Goal: Obtain resource: Obtain resource

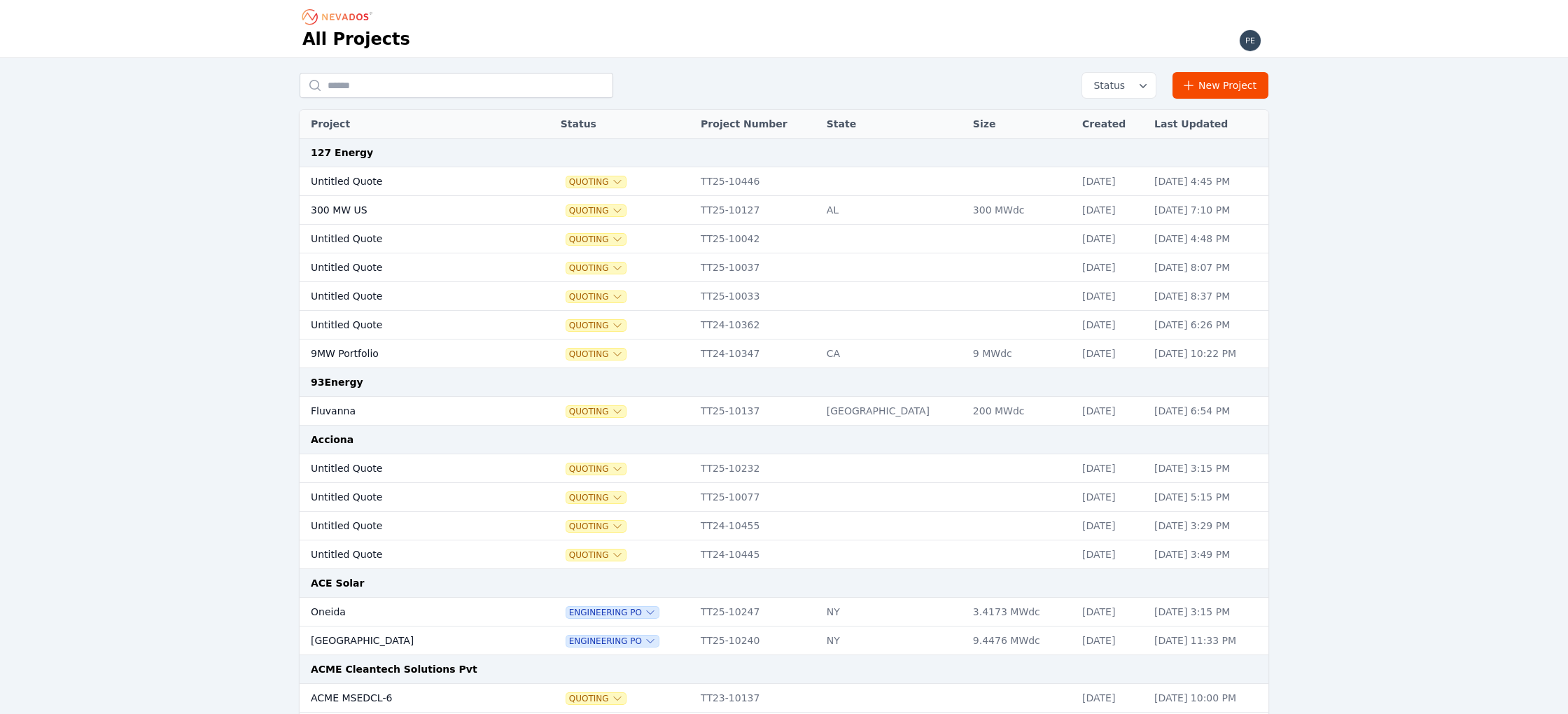
click at [1265, 28] on div at bounding box center [1261, 28] width 53 height 57
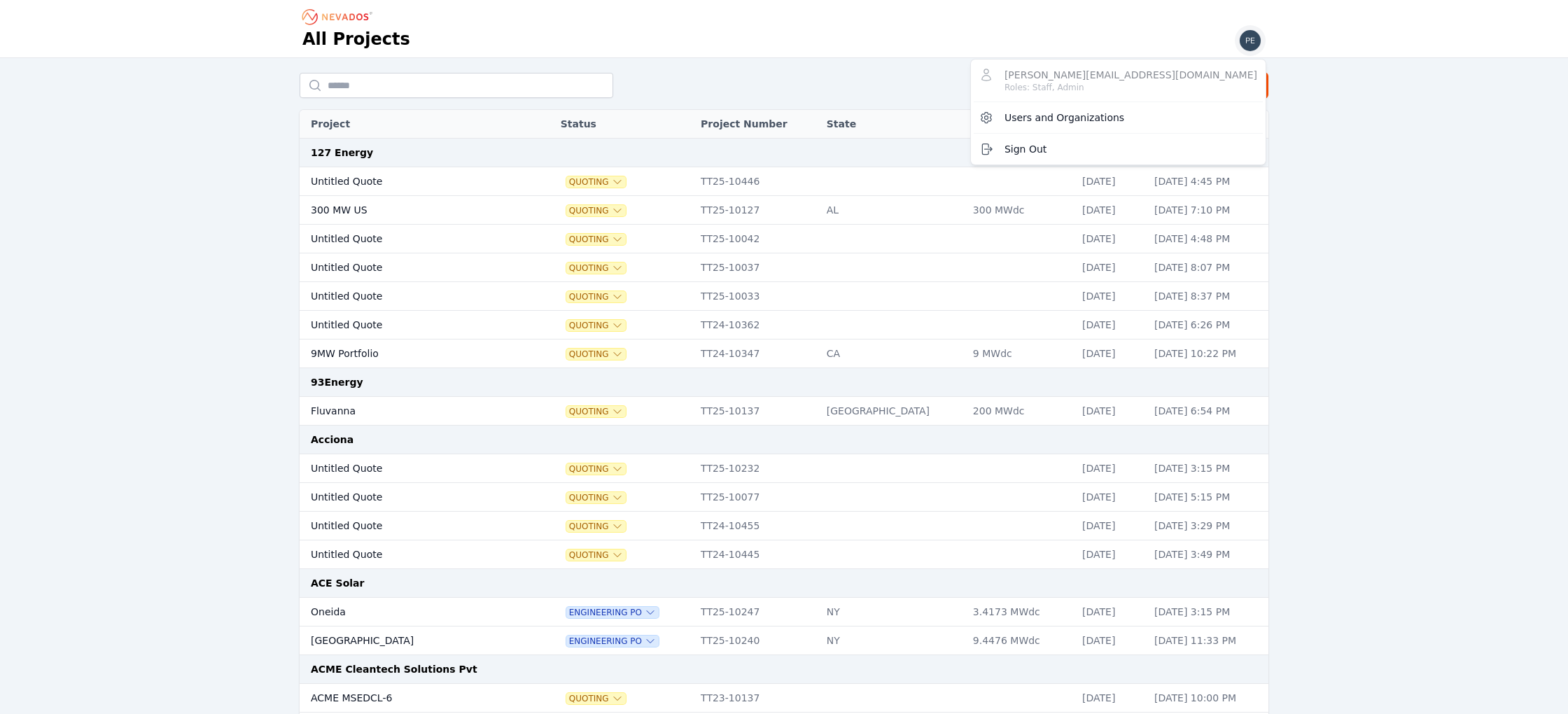
click at [1248, 34] on img "button" at bounding box center [1250, 40] width 23 height 23
click at [1088, 37] on div "All Projects [PERSON_NAME][EMAIL_ADDRESS][DOMAIN_NAME] Roles: Staff, Admin User…" at bounding box center [784, 28] width 1008 height 58
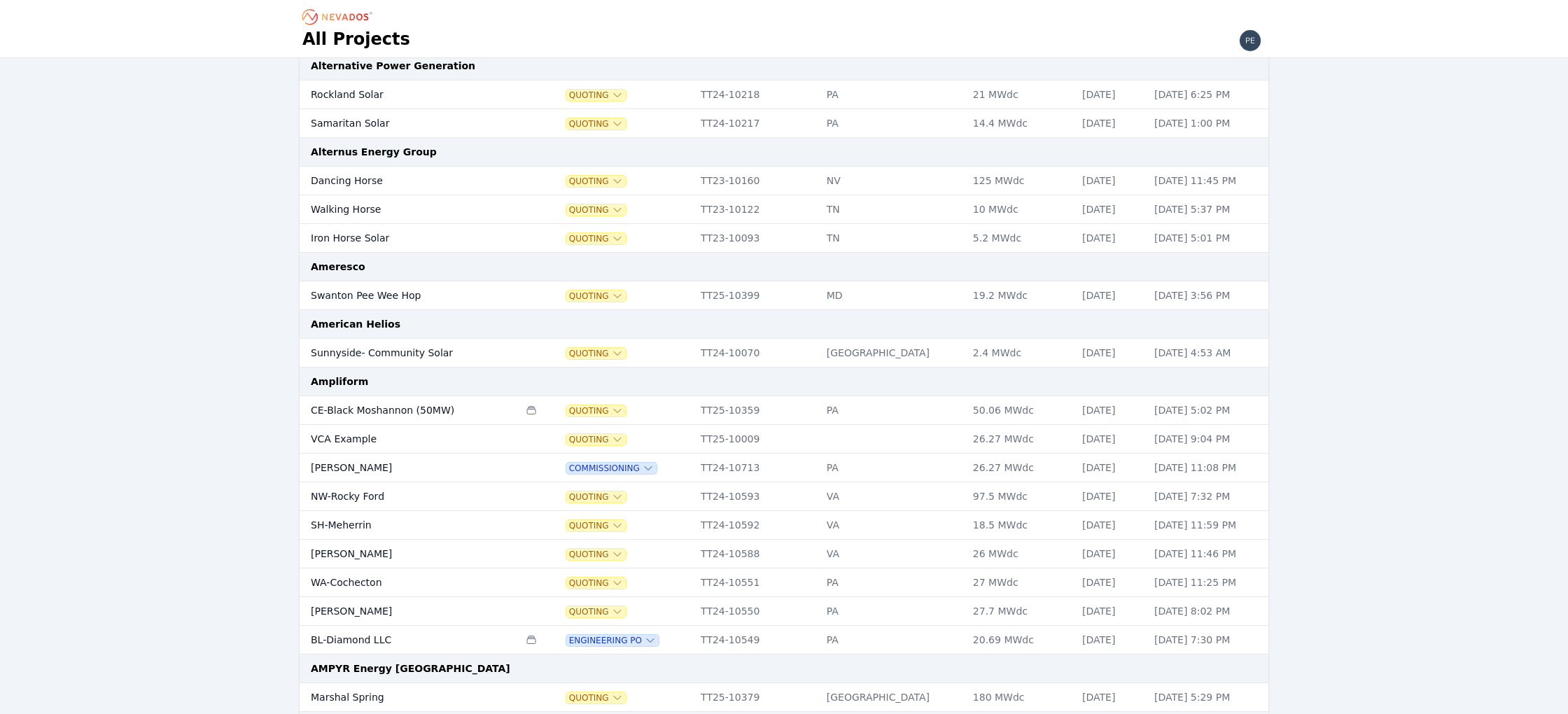
scroll to position [1250, 0]
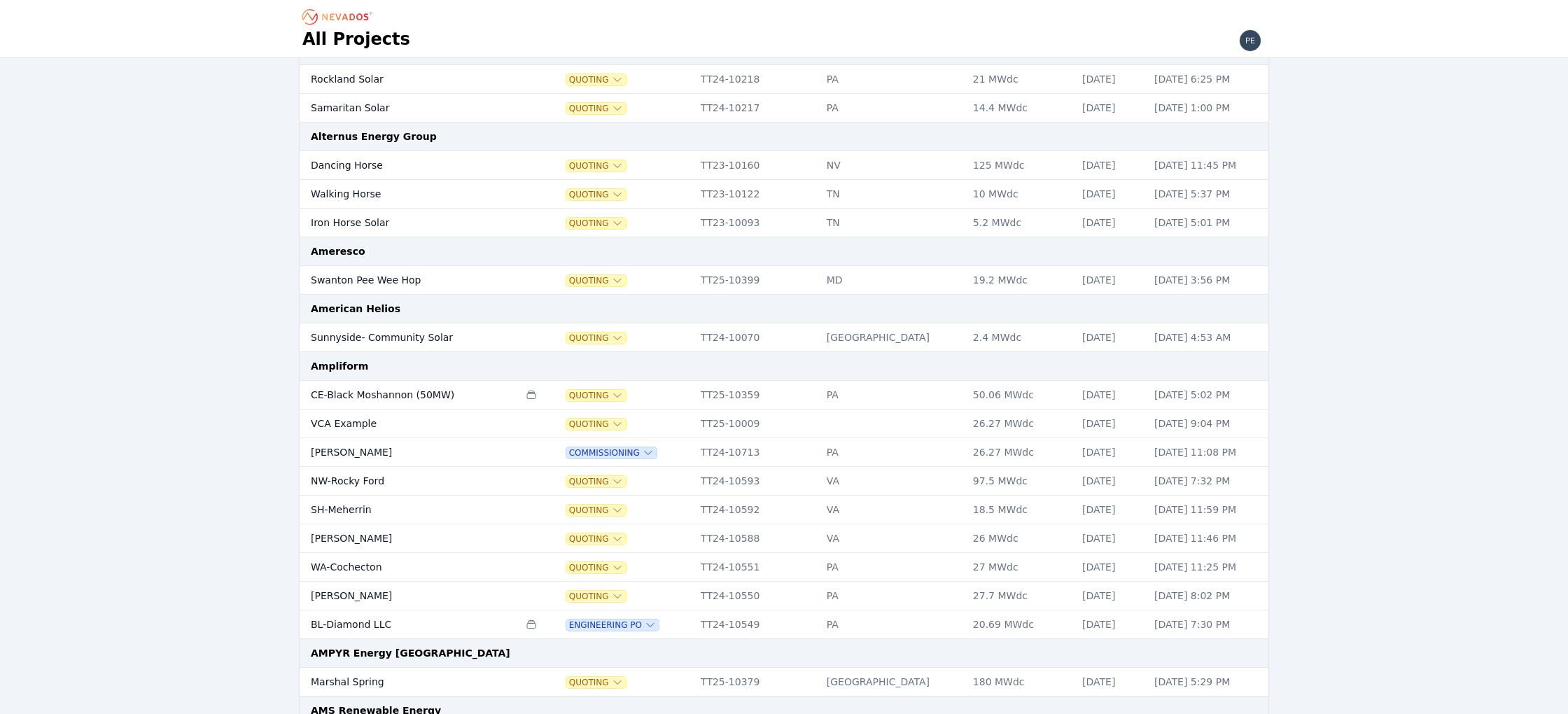
click at [337, 270] on td "Swanton Pee Wee Hop" at bounding box center [409, 280] width 219 height 28
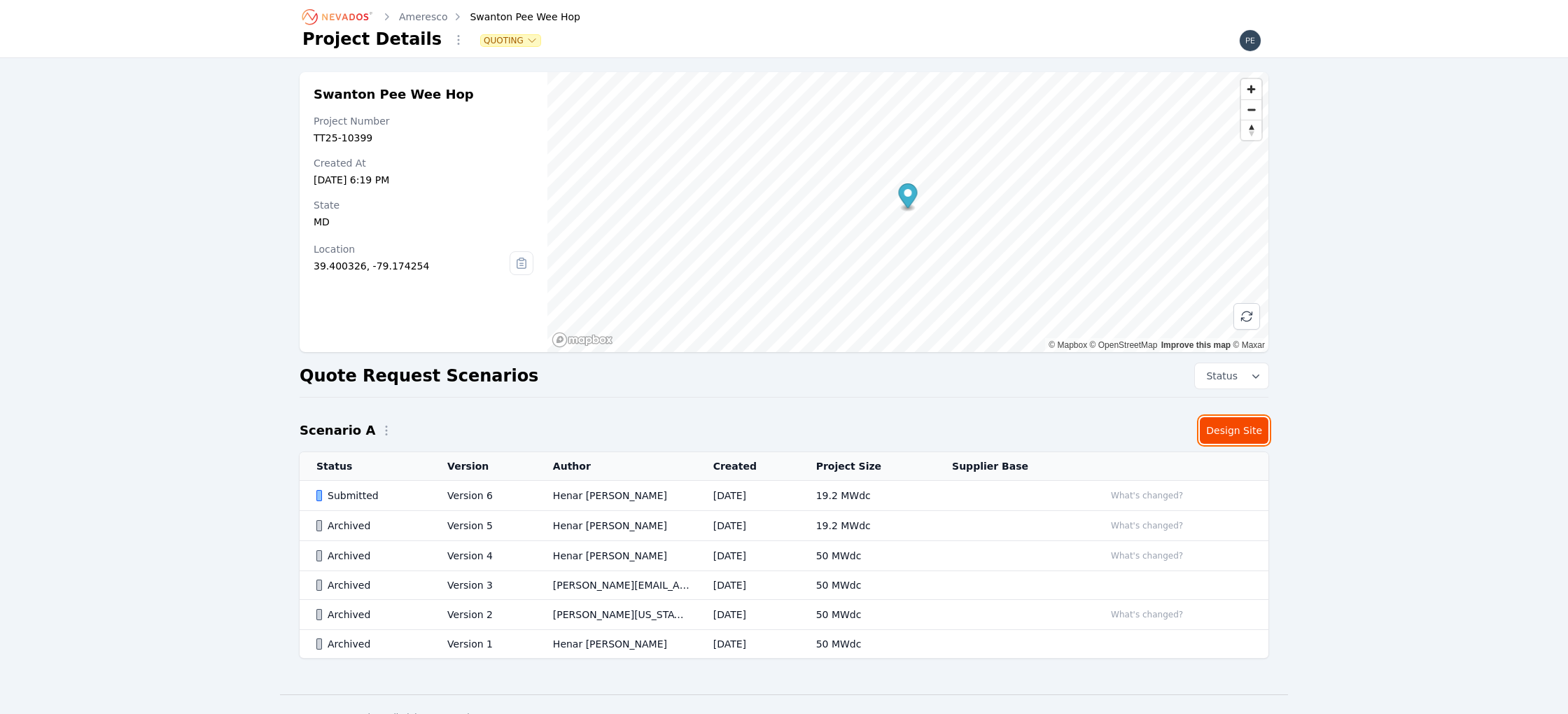
click at [1229, 421] on link "Design Site" at bounding box center [1234, 430] width 69 height 26
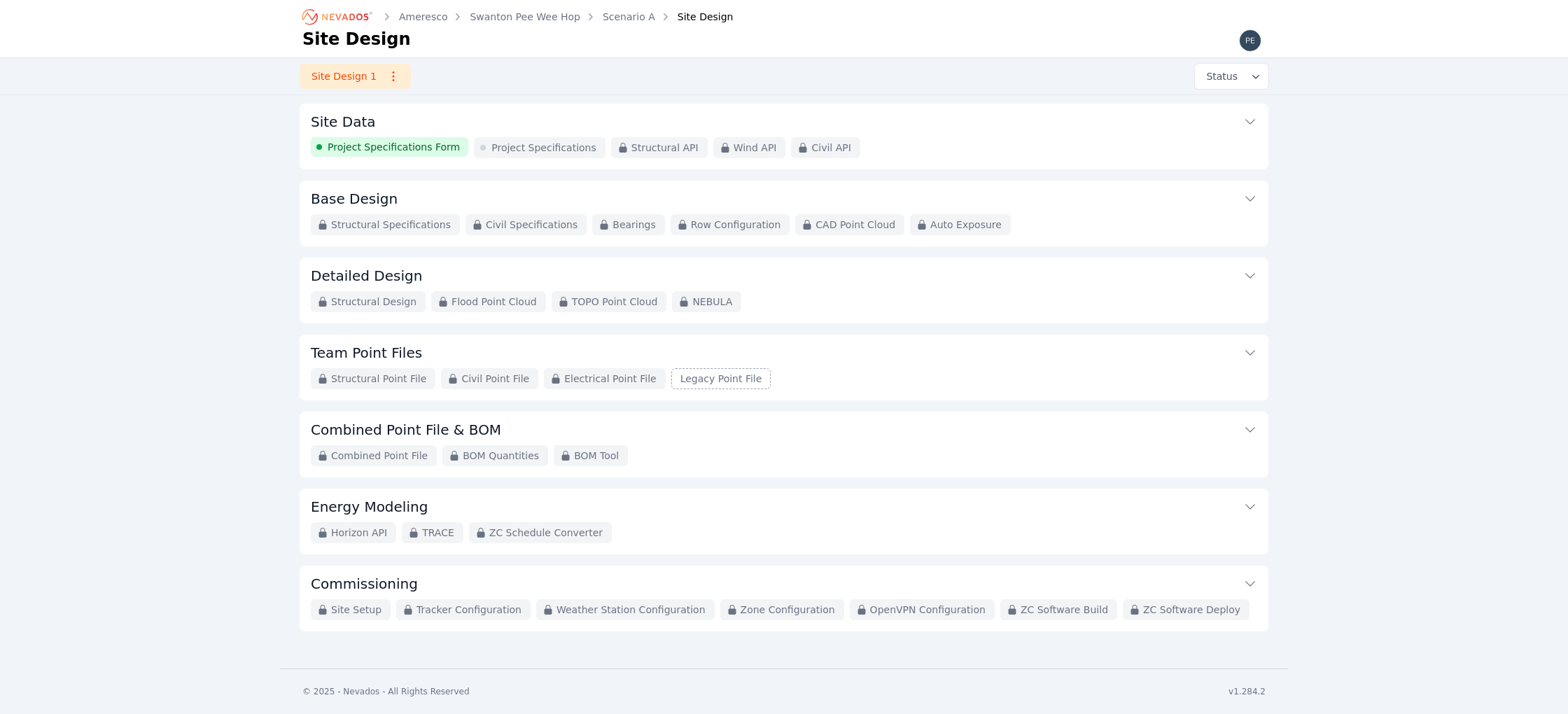
click at [342, 23] on icon "Breadcrumb" at bounding box center [337, 17] width 77 height 23
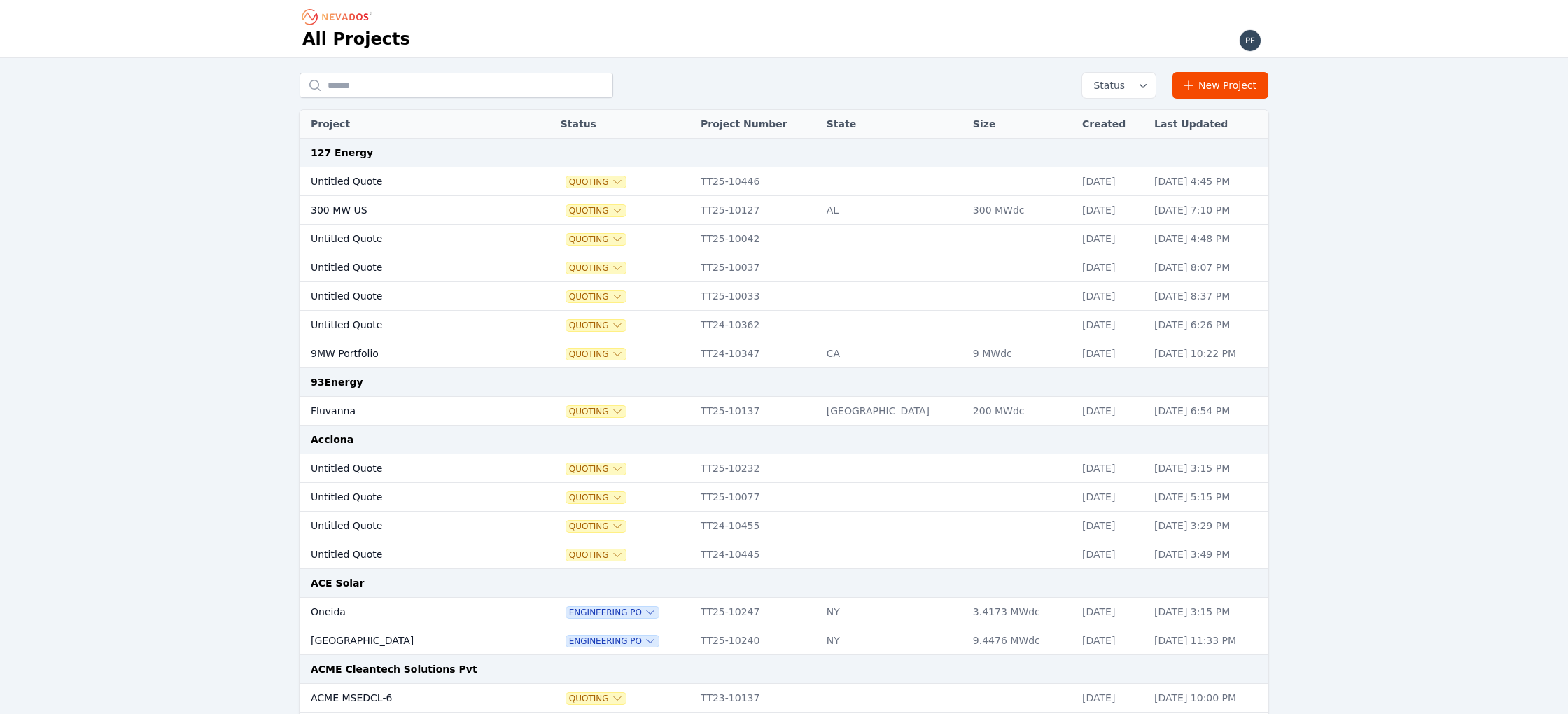
click at [1075, 175] on td "[DATE]" at bounding box center [1111, 181] width 72 height 28
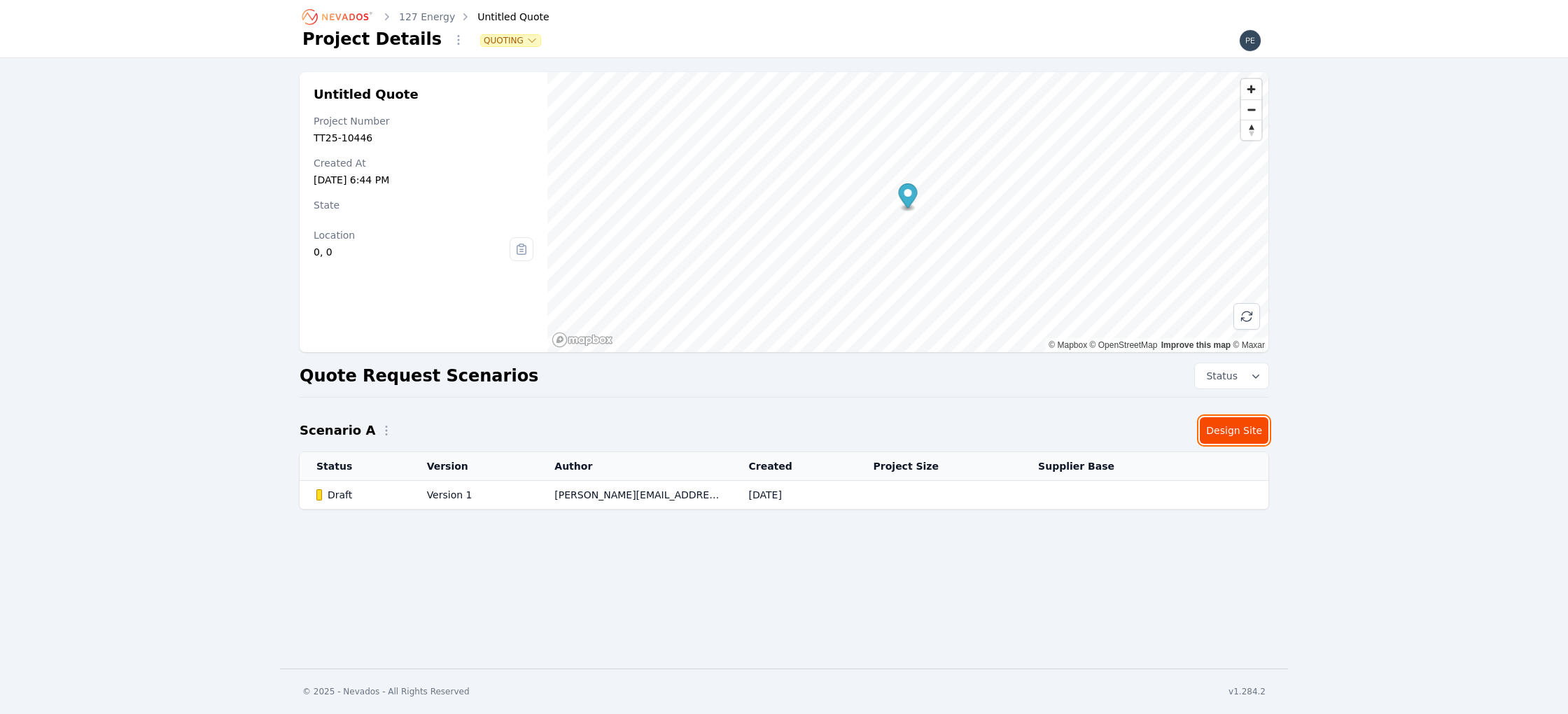
click at [1230, 433] on link "Design Site" at bounding box center [1234, 430] width 69 height 26
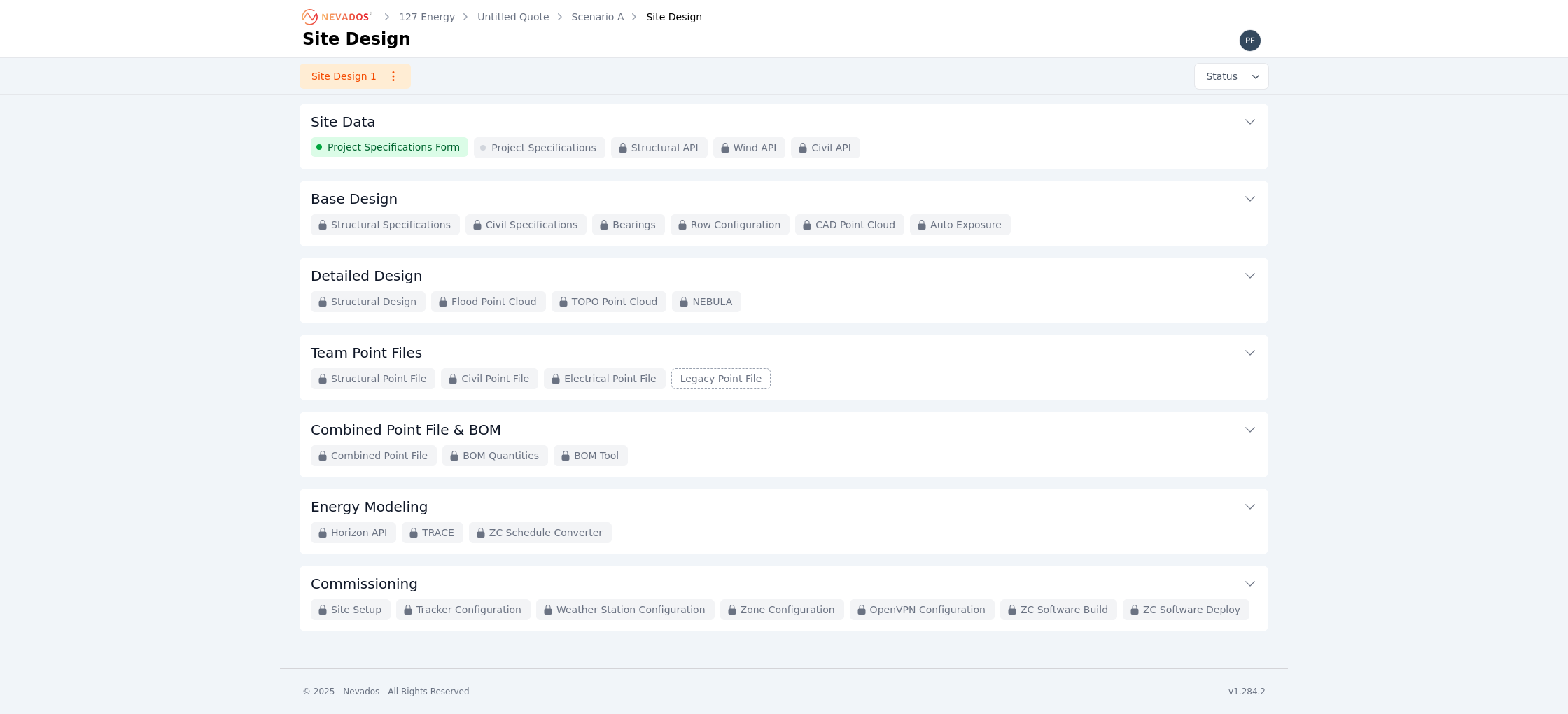
click at [323, 26] on icon "Breadcrumb" at bounding box center [337, 17] width 77 height 23
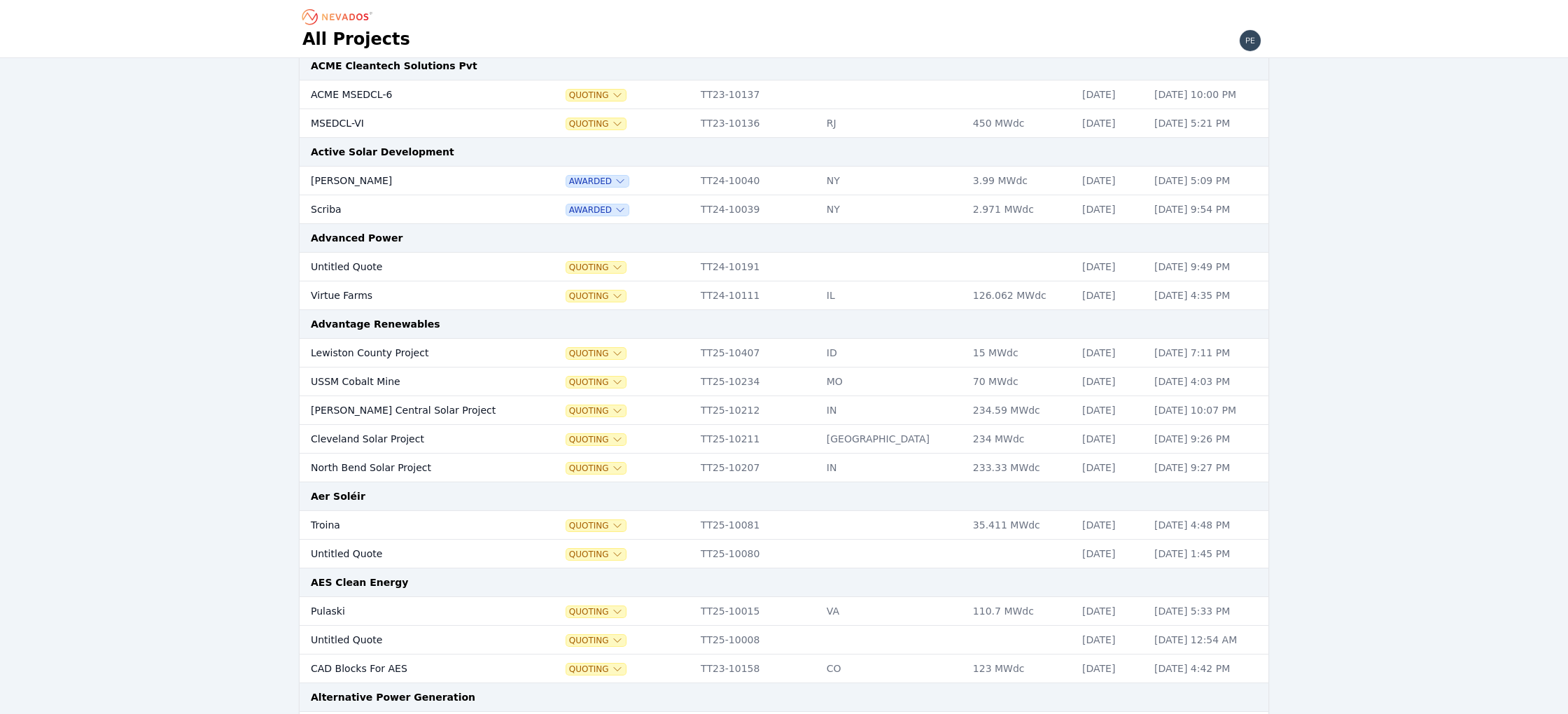
scroll to position [603, 0]
click at [419, 177] on td "[PERSON_NAME]" at bounding box center [409, 181] width 219 height 28
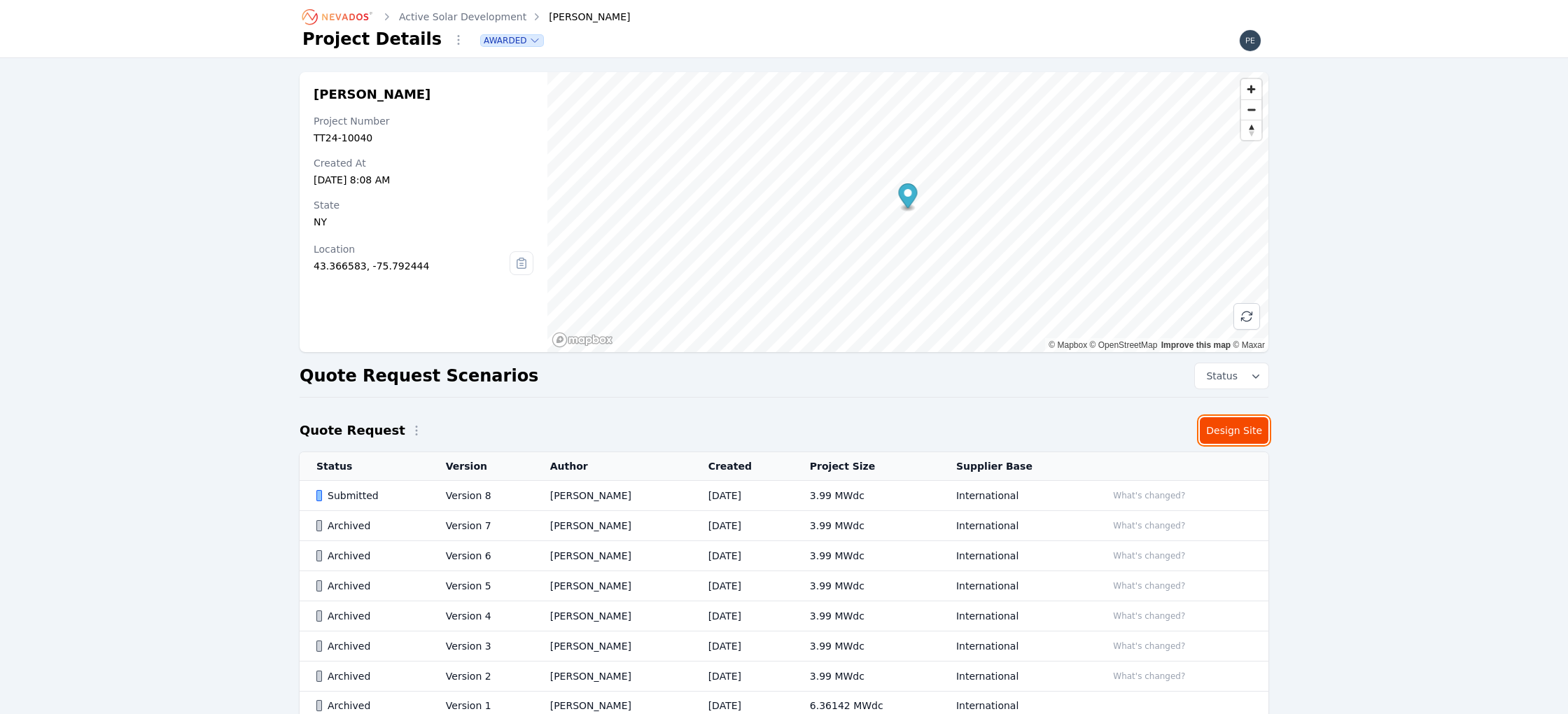
click at [1229, 431] on link "Design Site" at bounding box center [1234, 430] width 69 height 26
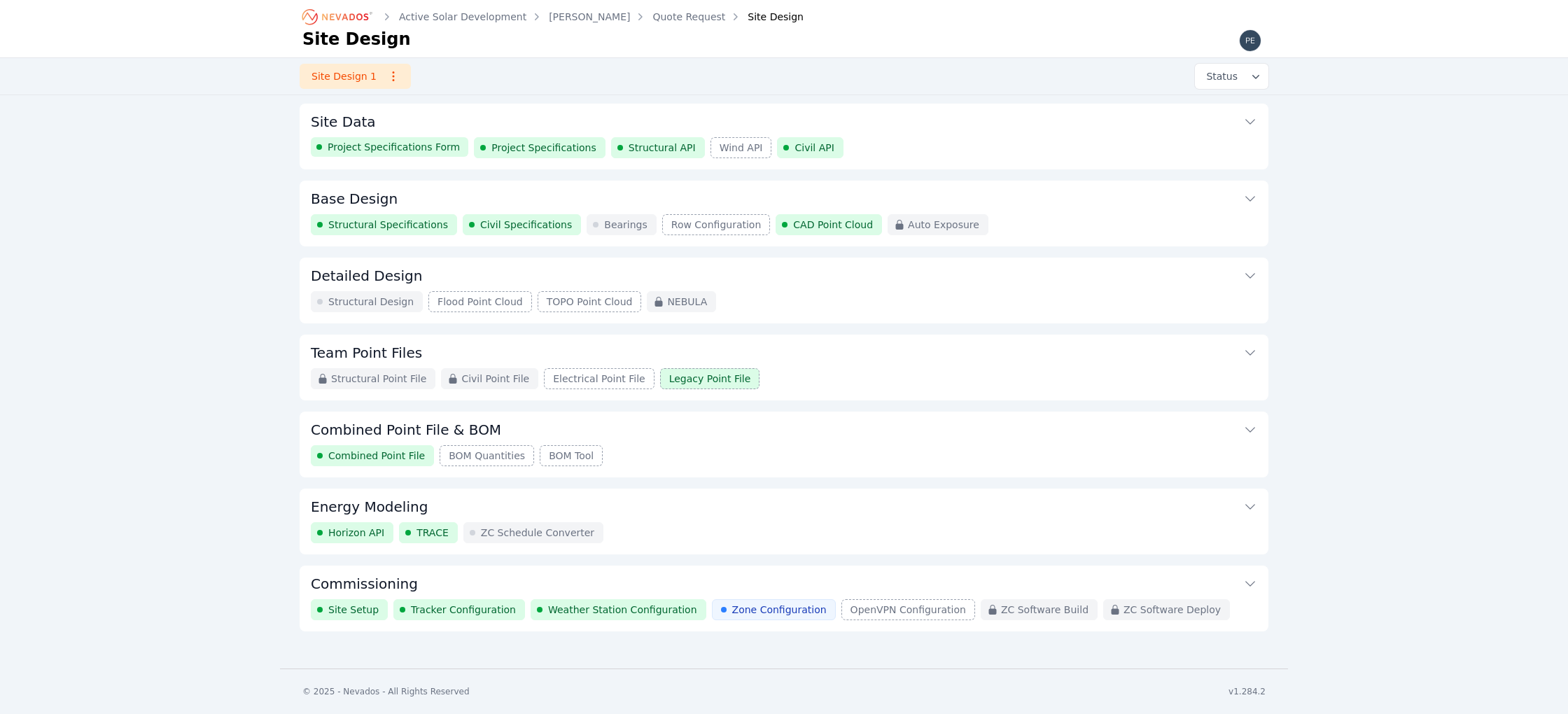
click at [840, 141] on div "Project Specifications Form Project Specifications Structural API Wind API Civi…" at bounding box center [784, 147] width 946 height 21
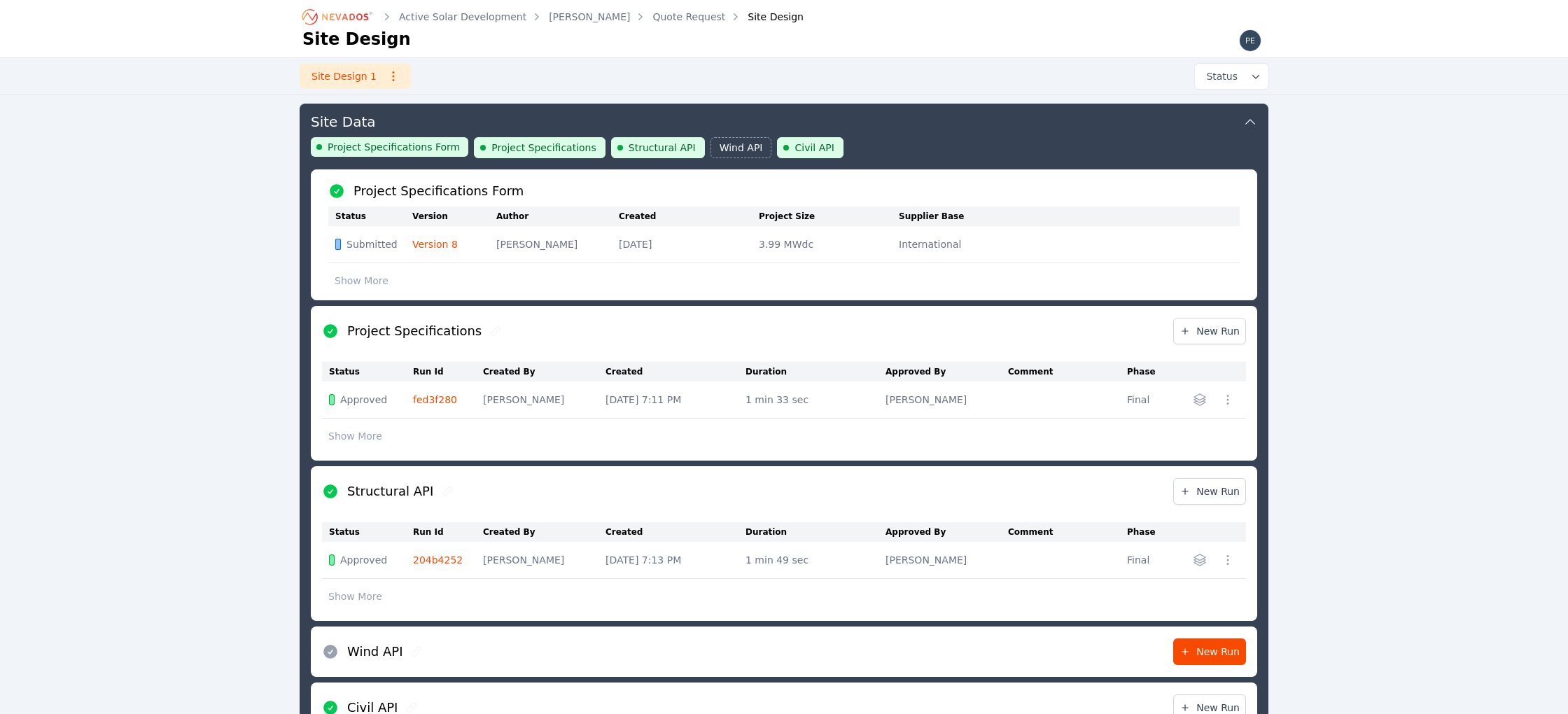
click at [337, 438] on button "Show More" at bounding box center [355, 436] width 66 height 26
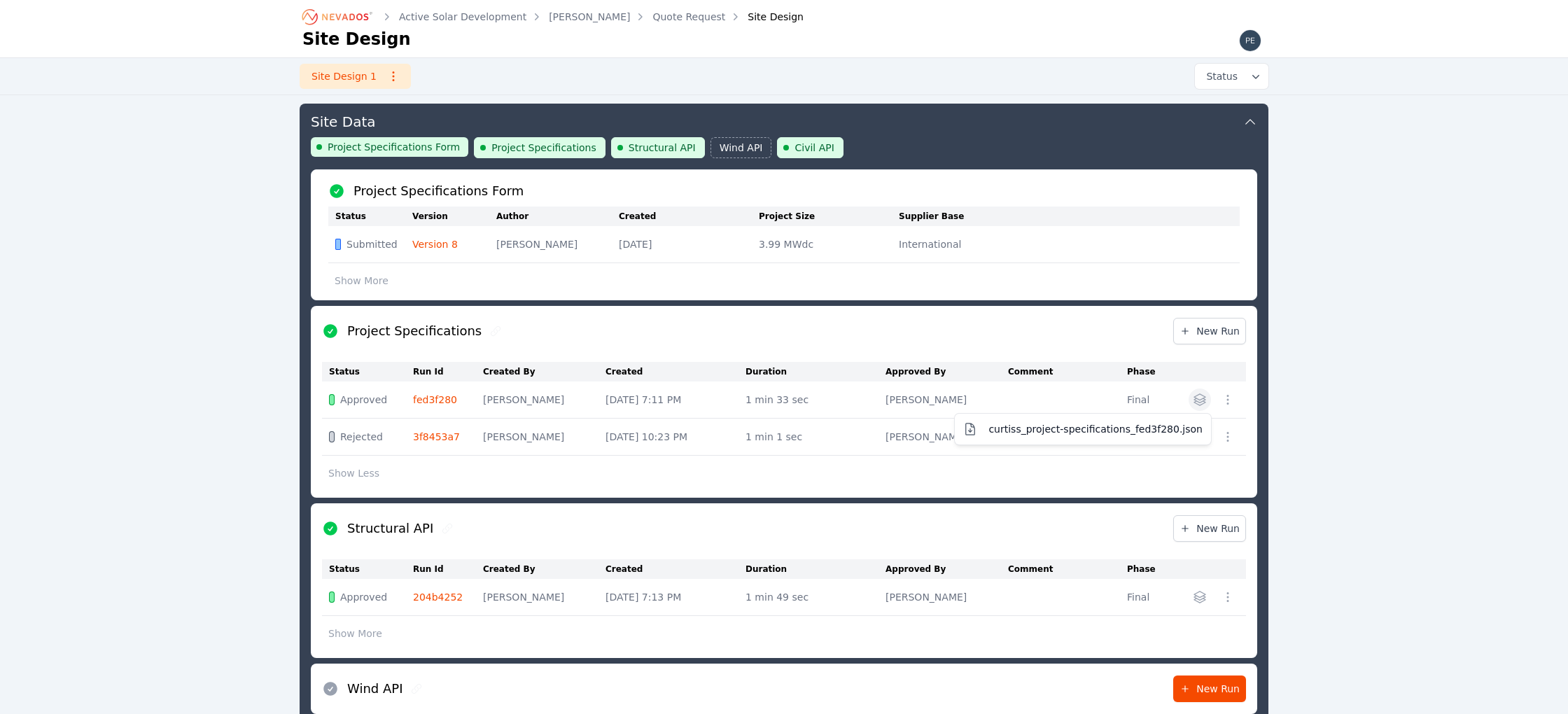
click at [1193, 396] on icon "button" at bounding box center [1199, 399] width 14 height 14
click at [1165, 421] on button "curtiss_project-specifications_fed3f280.json" at bounding box center [1083, 429] width 250 height 26
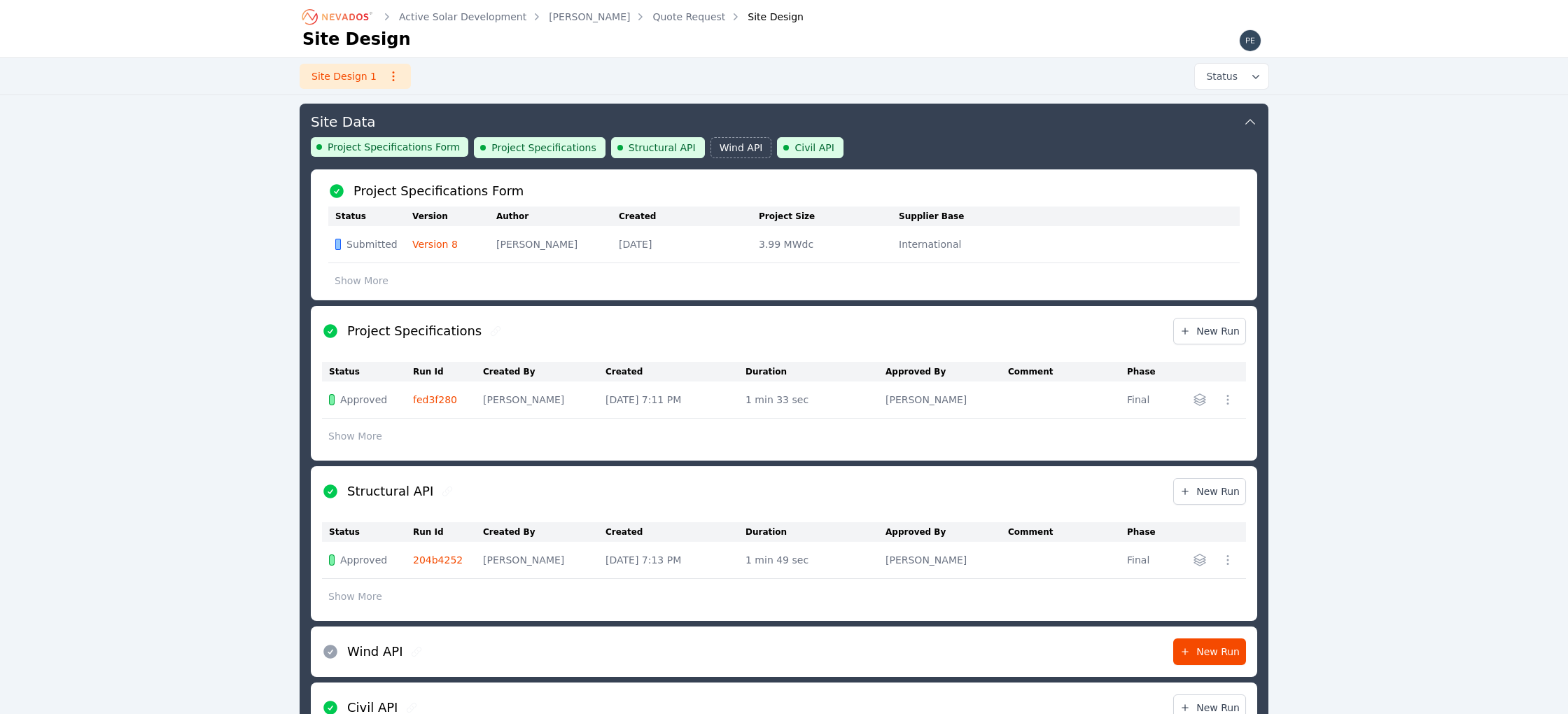
click at [1090, 125] on button "Site Data" at bounding box center [784, 120] width 946 height 34
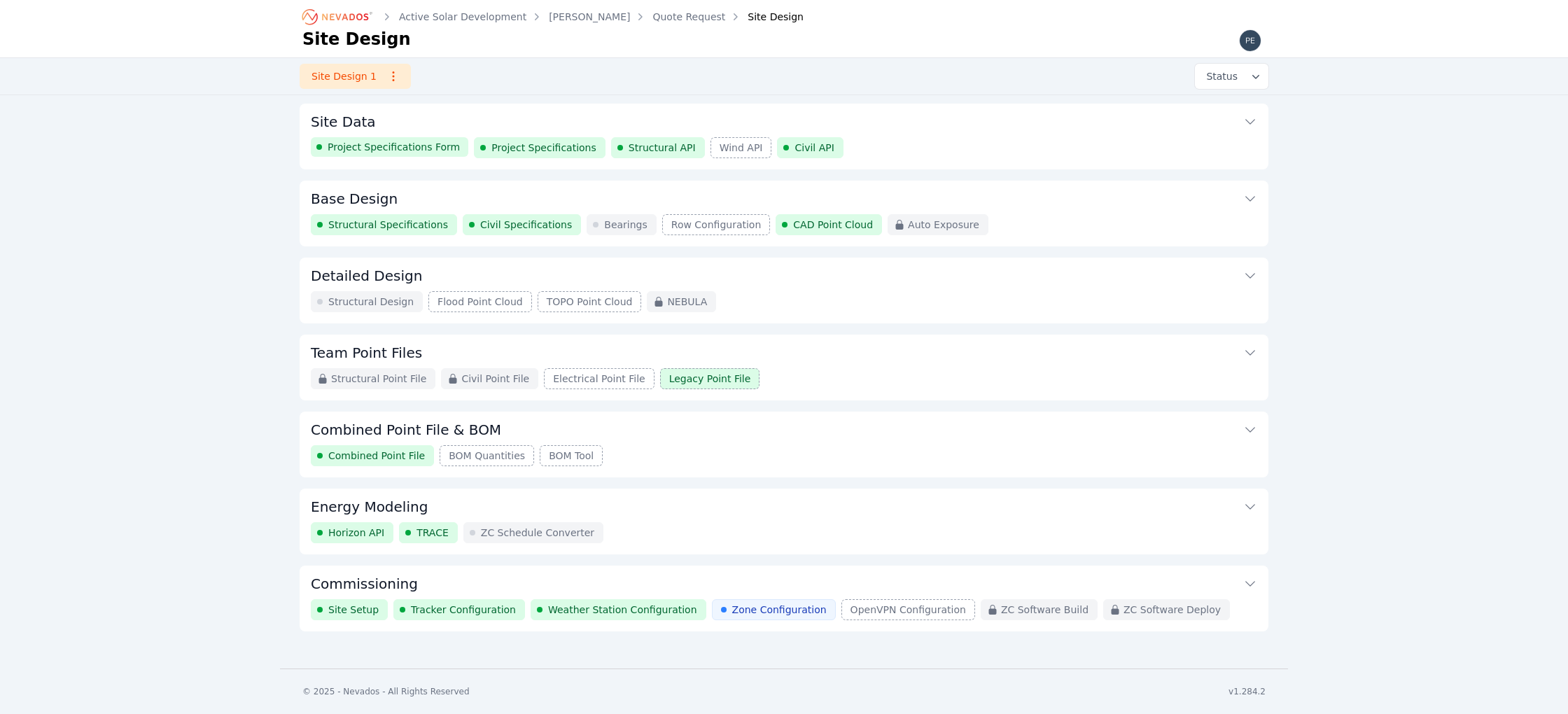
click at [1088, 125] on button "Site Data" at bounding box center [784, 120] width 946 height 34
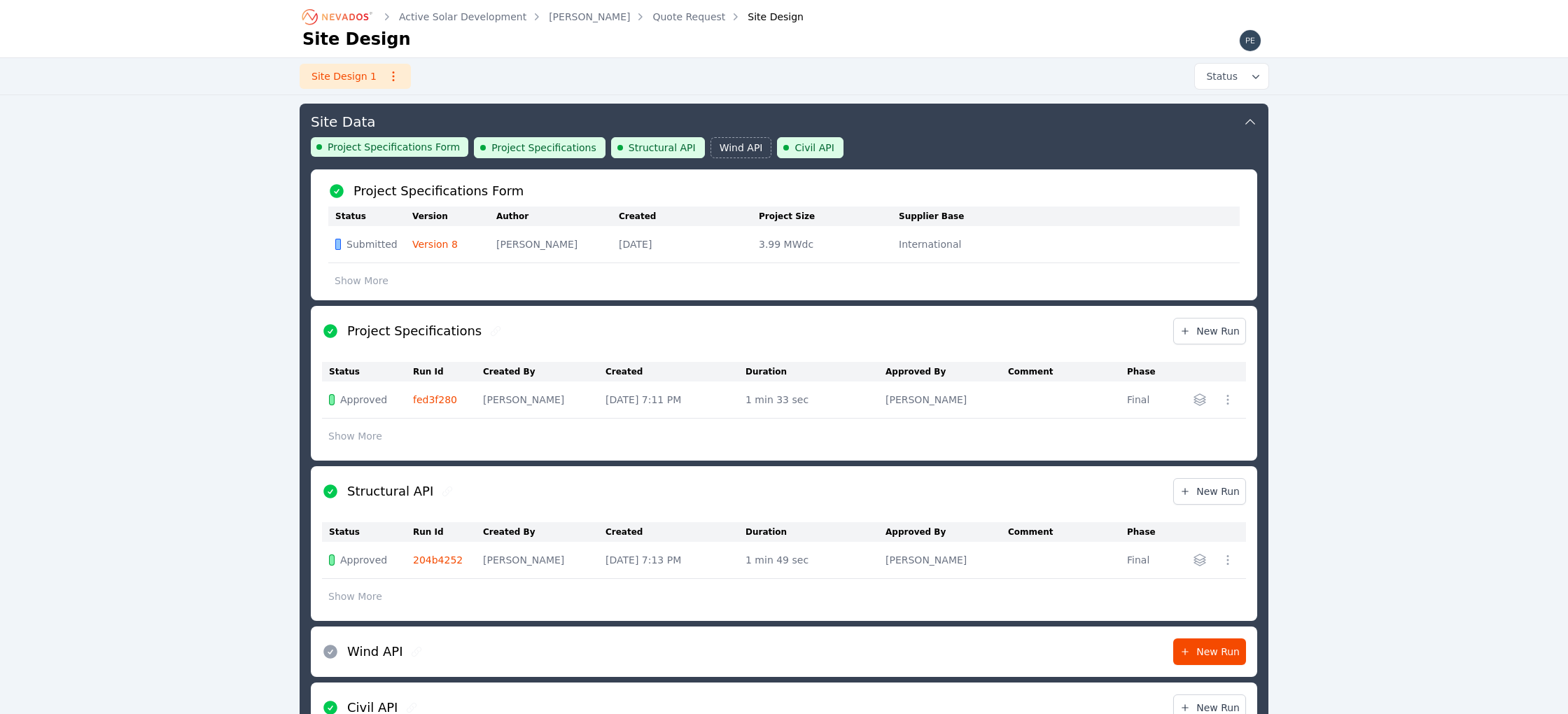
click at [1102, 153] on div "Project Specifications Form Project Specifications Structural API Wind API Civi…" at bounding box center [784, 153] width 946 height 32
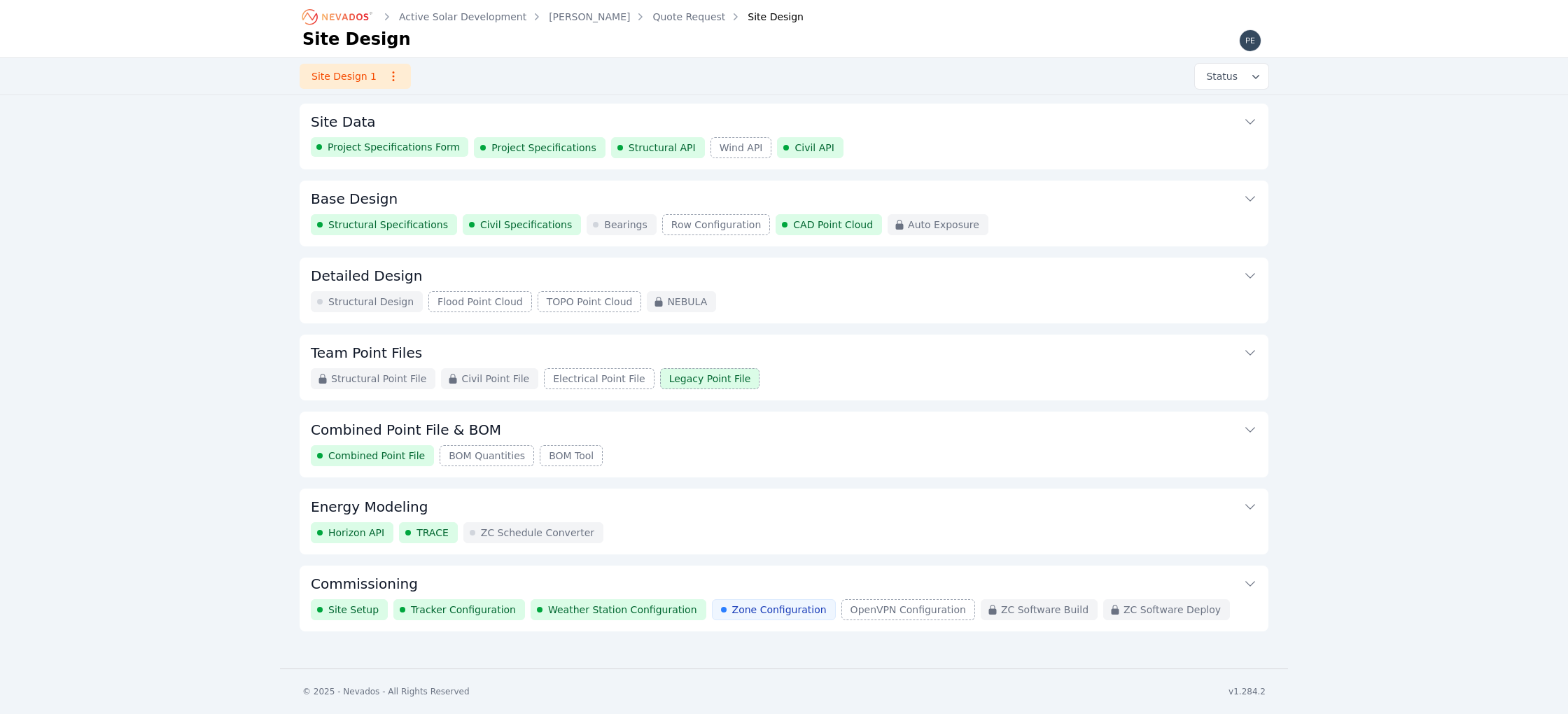
click at [1088, 151] on div "Project Specifications Form Project Specifications Structural API Wind API Civi…" at bounding box center [784, 147] width 946 height 21
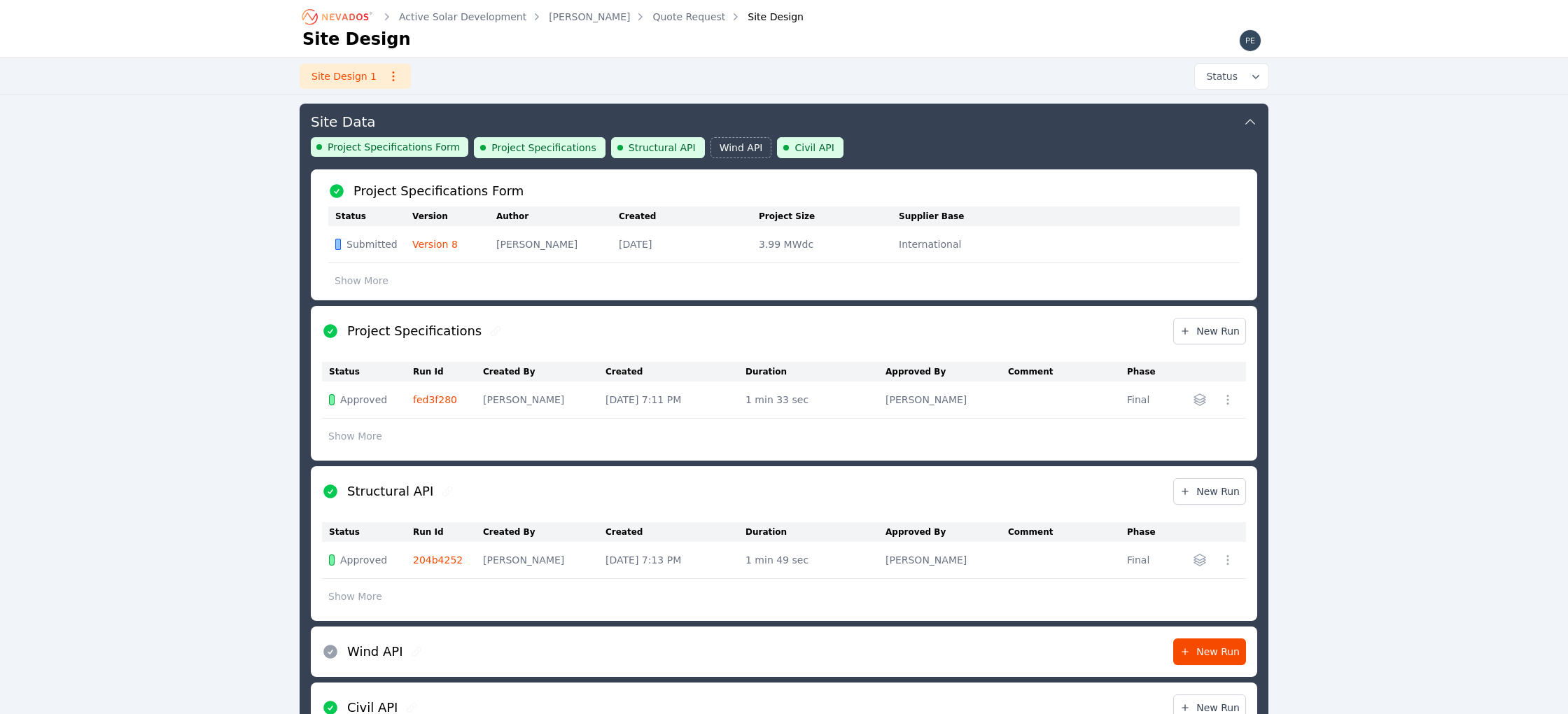
click at [345, 276] on button "Show More" at bounding box center [361, 280] width 66 height 26
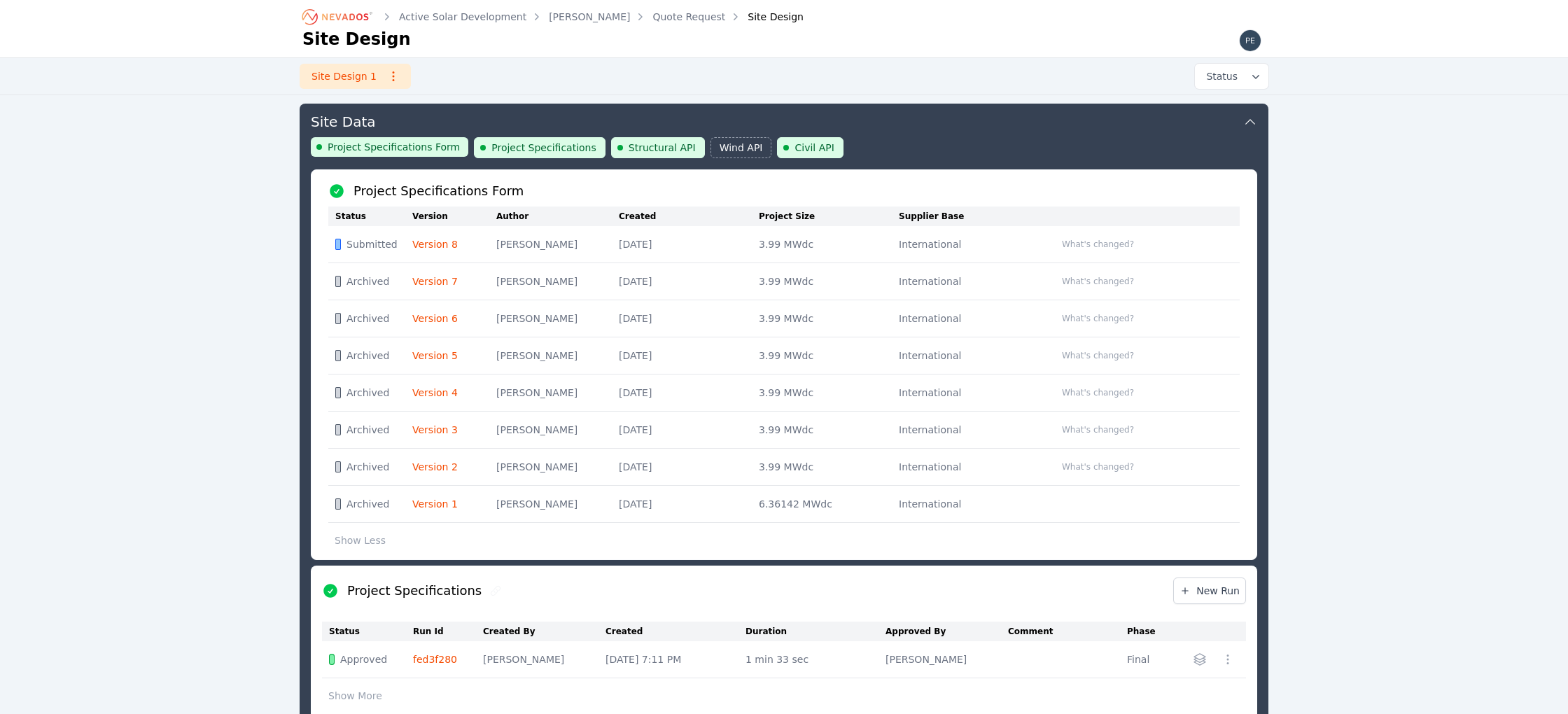
click at [1142, 159] on div "Project Specifications Form Project Specifications Structural API Wind API Civi…" at bounding box center [784, 153] width 946 height 32
